Goal: Transaction & Acquisition: Purchase product/service

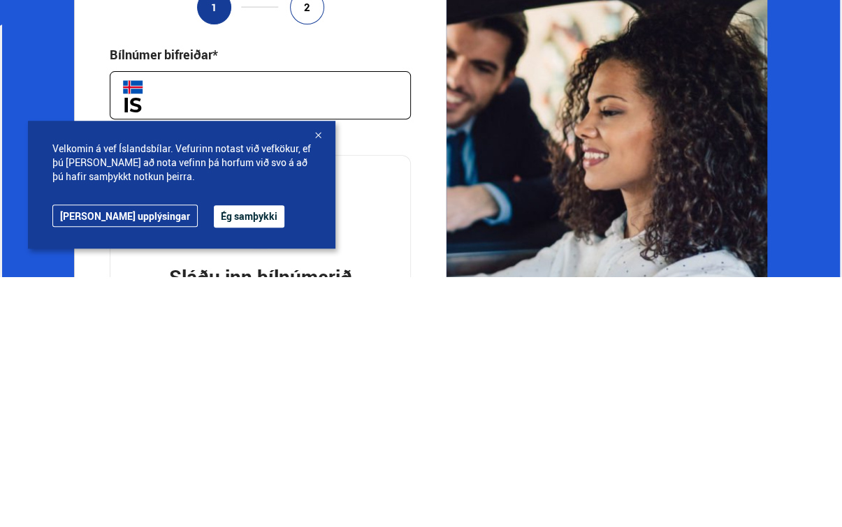
click at [319, 380] on div at bounding box center [318, 387] width 14 height 14
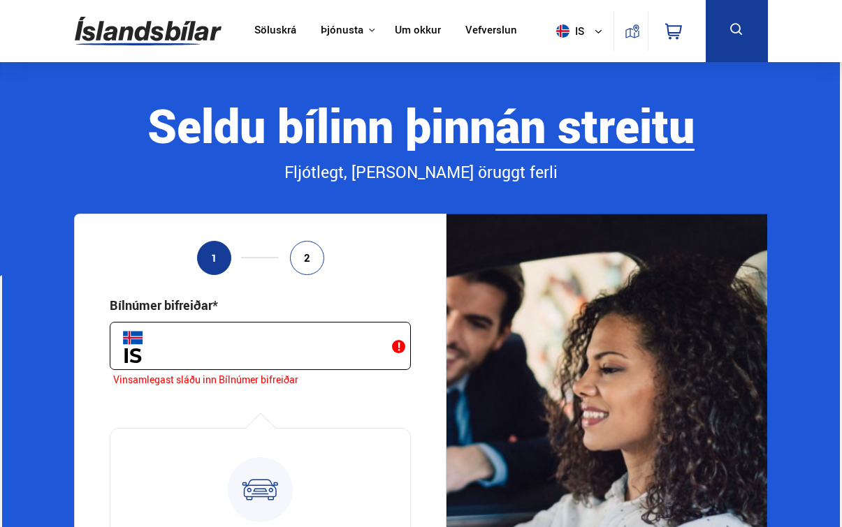
click at [265, 31] on link "Söluskrá" at bounding box center [275, 31] width 42 height 15
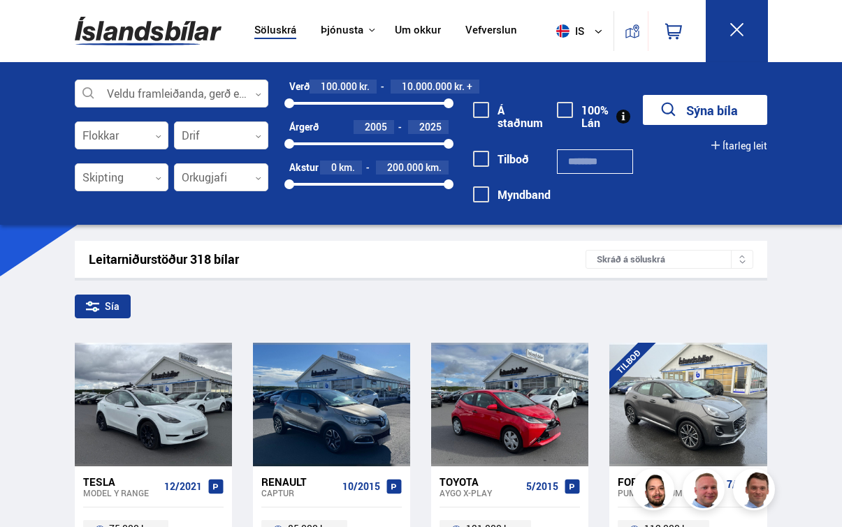
click at [590, 29] on button "is" at bounding box center [581, 30] width 63 height 41
click at [578, 18] on button "is" at bounding box center [581, 30] width 63 height 41
click at [585, 64] on link "en" at bounding box center [572, 59] width 74 height 20
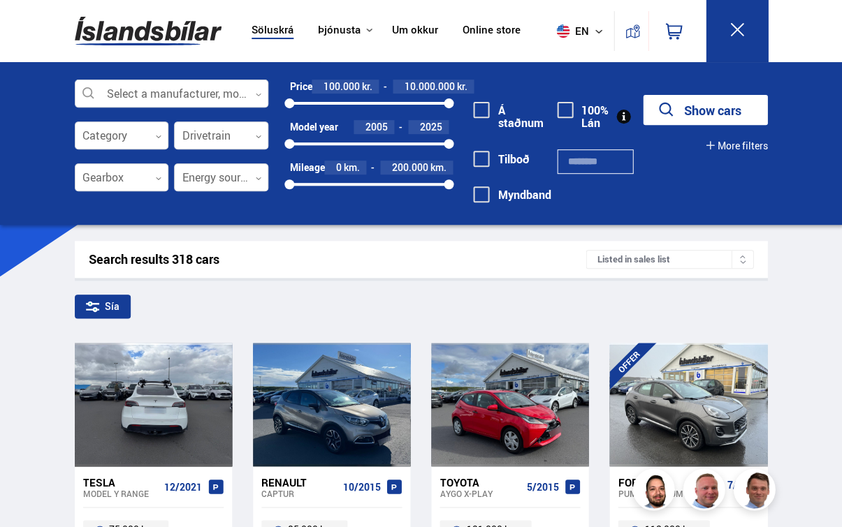
click at [171, 409] on div at bounding box center [184, 405] width 31 height 124
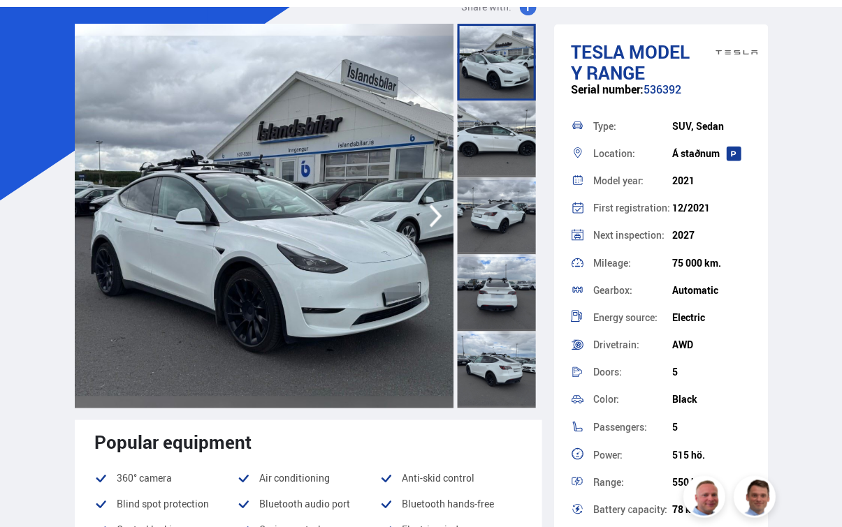
scroll to position [75, 0]
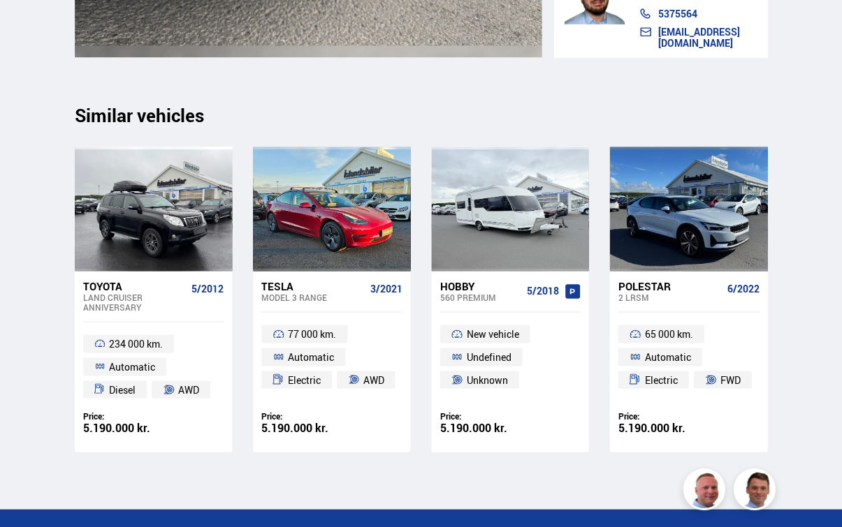
scroll to position [11018, 0]
